Goal: Check status: Check status

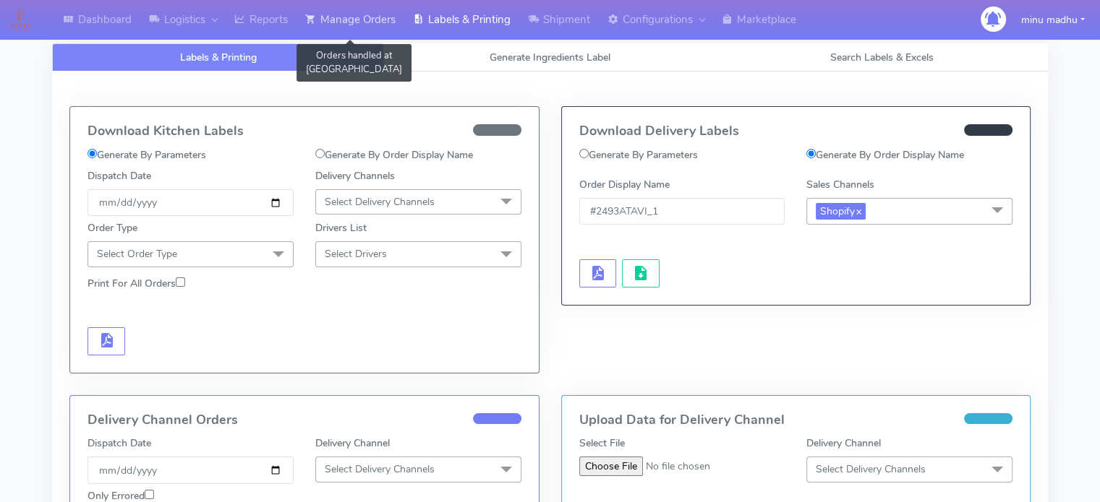
click at [369, 18] on link "Manage Orders" at bounding box center [350, 20] width 108 height 40
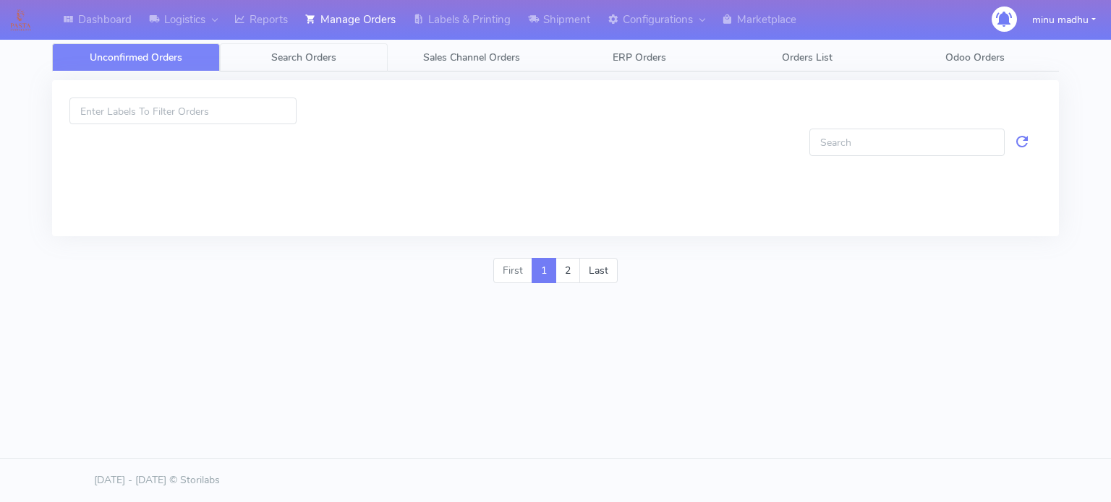
click at [312, 63] on span "Search Orders" at bounding box center [303, 58] width 65 height 14
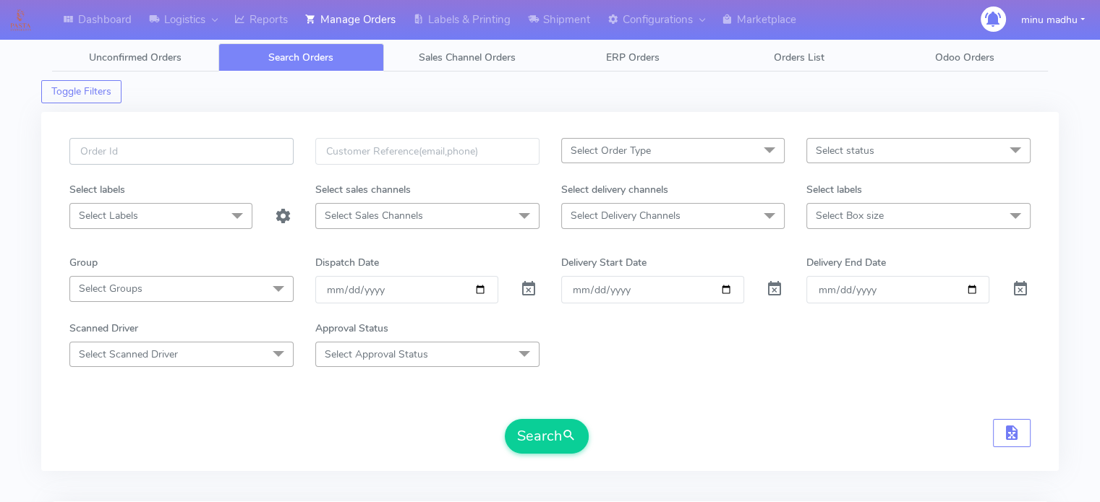
click at [226, 151] on input "text" at bounding box center [181, 151] width 224 height 27
paste input "#2493ATAVI_1"
type input "#2493ATAVI_1"
click at [526, 288] on span at bounding box center [528, 293] width 17 height 14
click at [544, 428] on button "Search" at bounding box center [547, 436] width 84 height 35
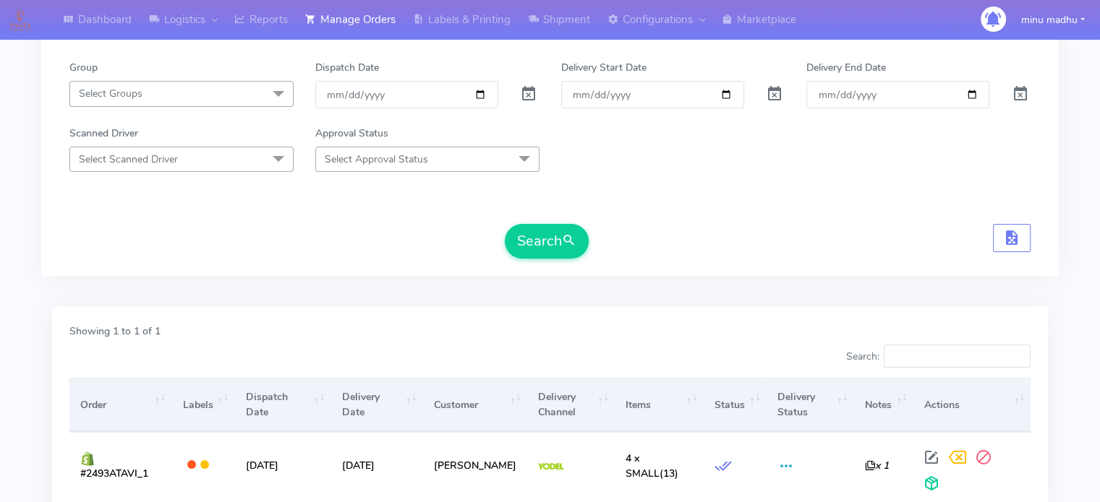
scroll to position [196, 0]
